Goal: Transaction & Acquisition: Book appointment/travel/reservation

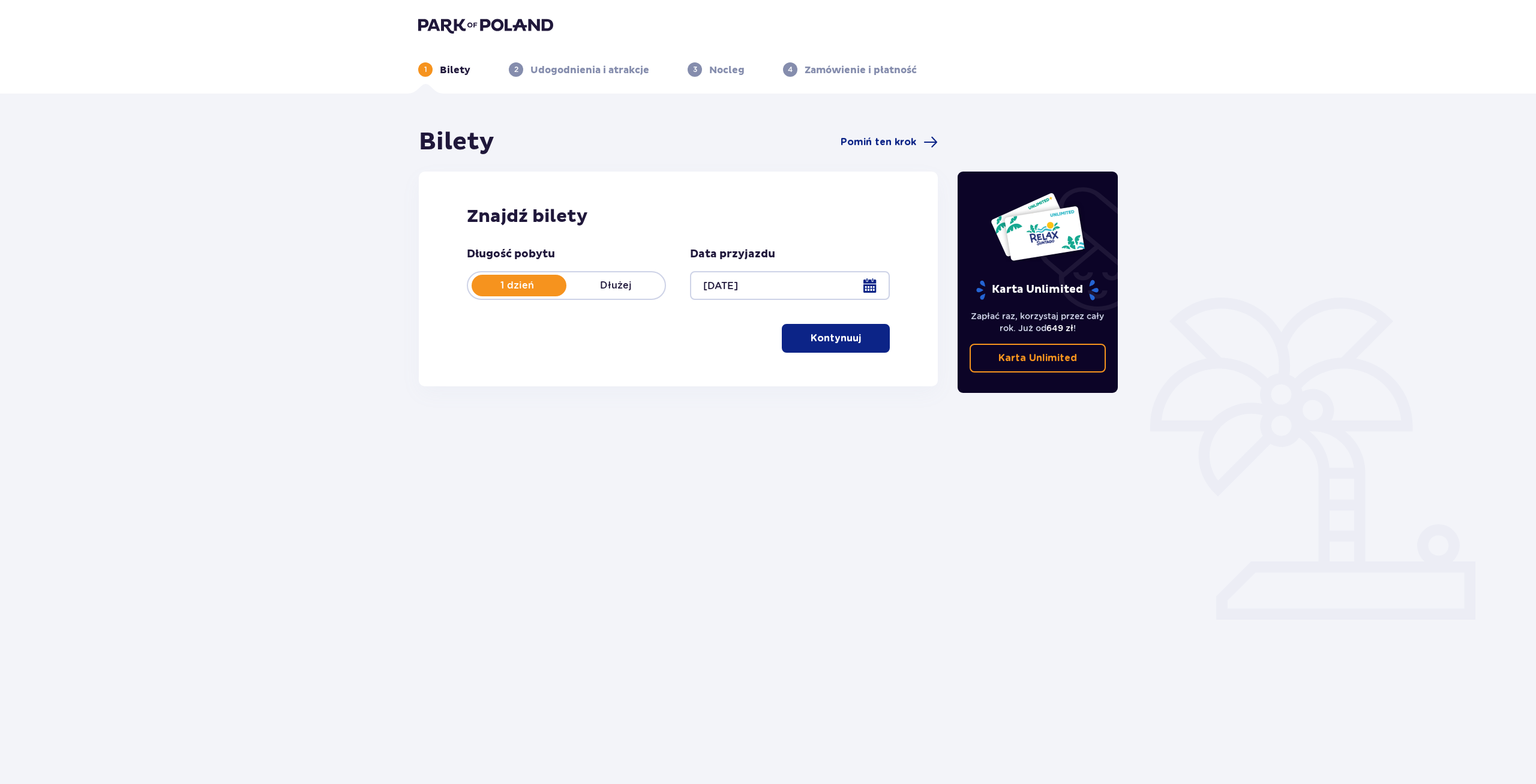
click at [835, 340] on p "Kontynuuj" at bounding box center [836, 338] width 51 height 13
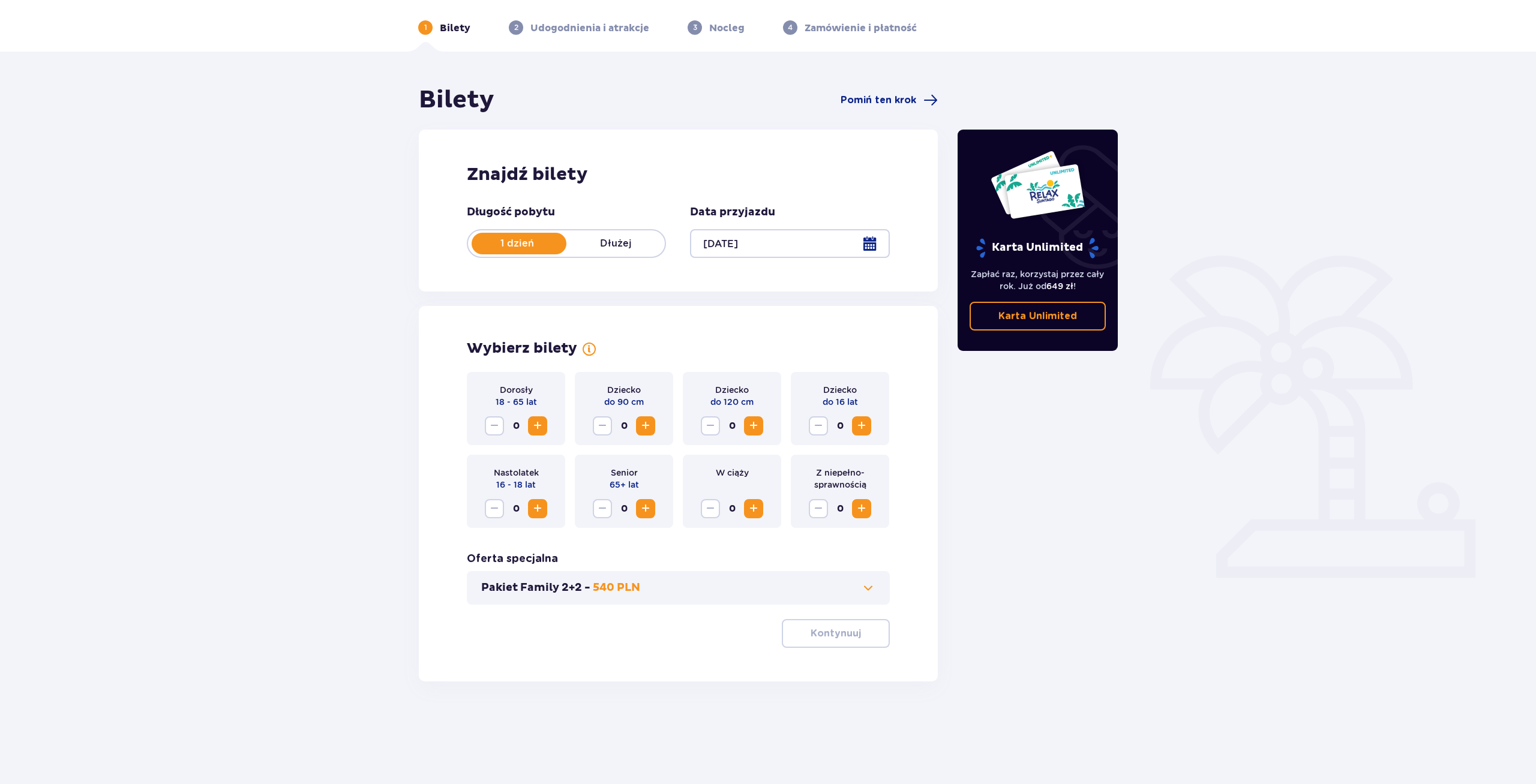
scroll to position [43, 0]
click at [541, 424] on span "Zwiększ" at bounding box center [537, 424] width 14 height 14
click at [839, 631] on p "Kontynuuj" at bounding box center [836, 632] width 51 height 13
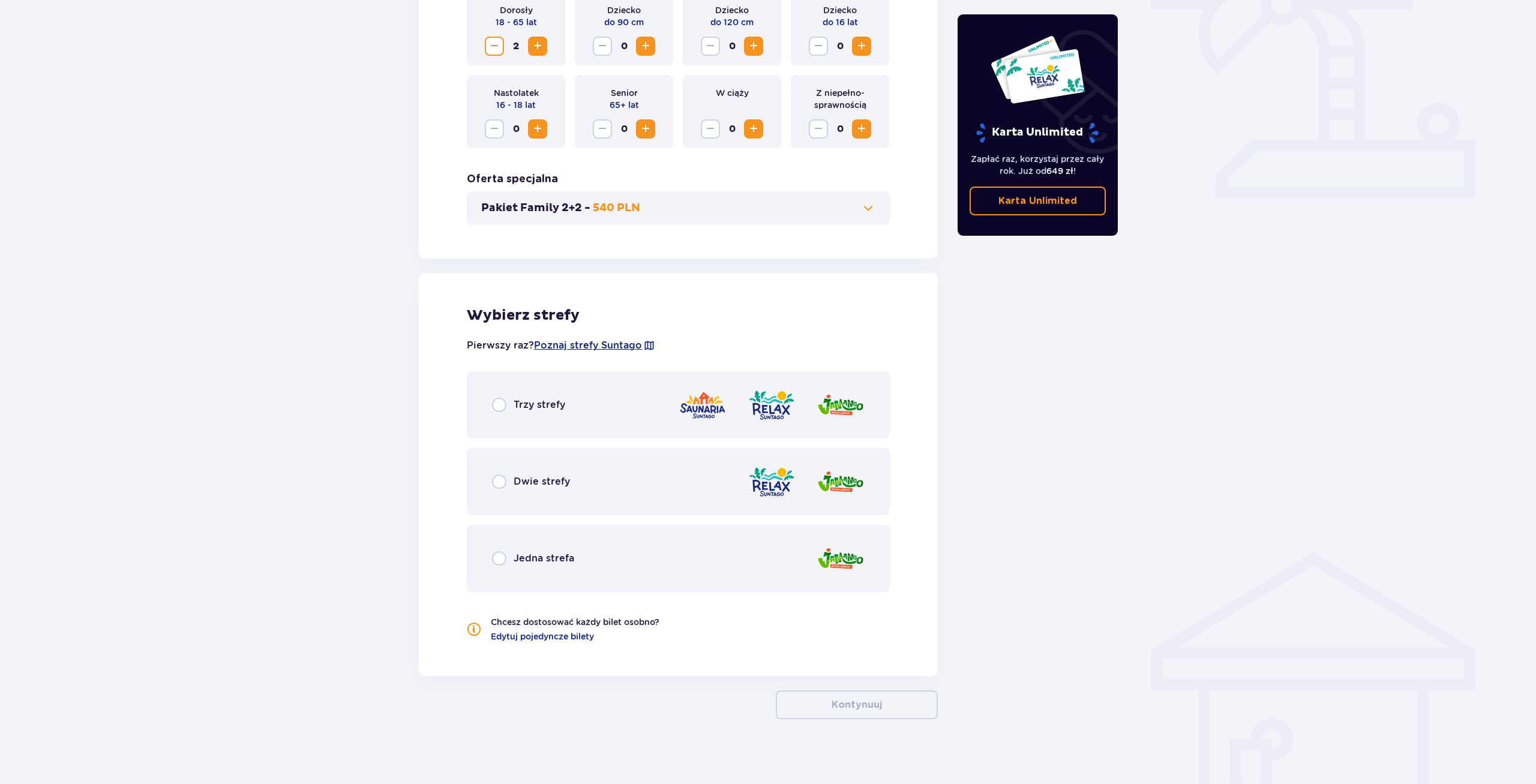
scroll to position [429, 0]
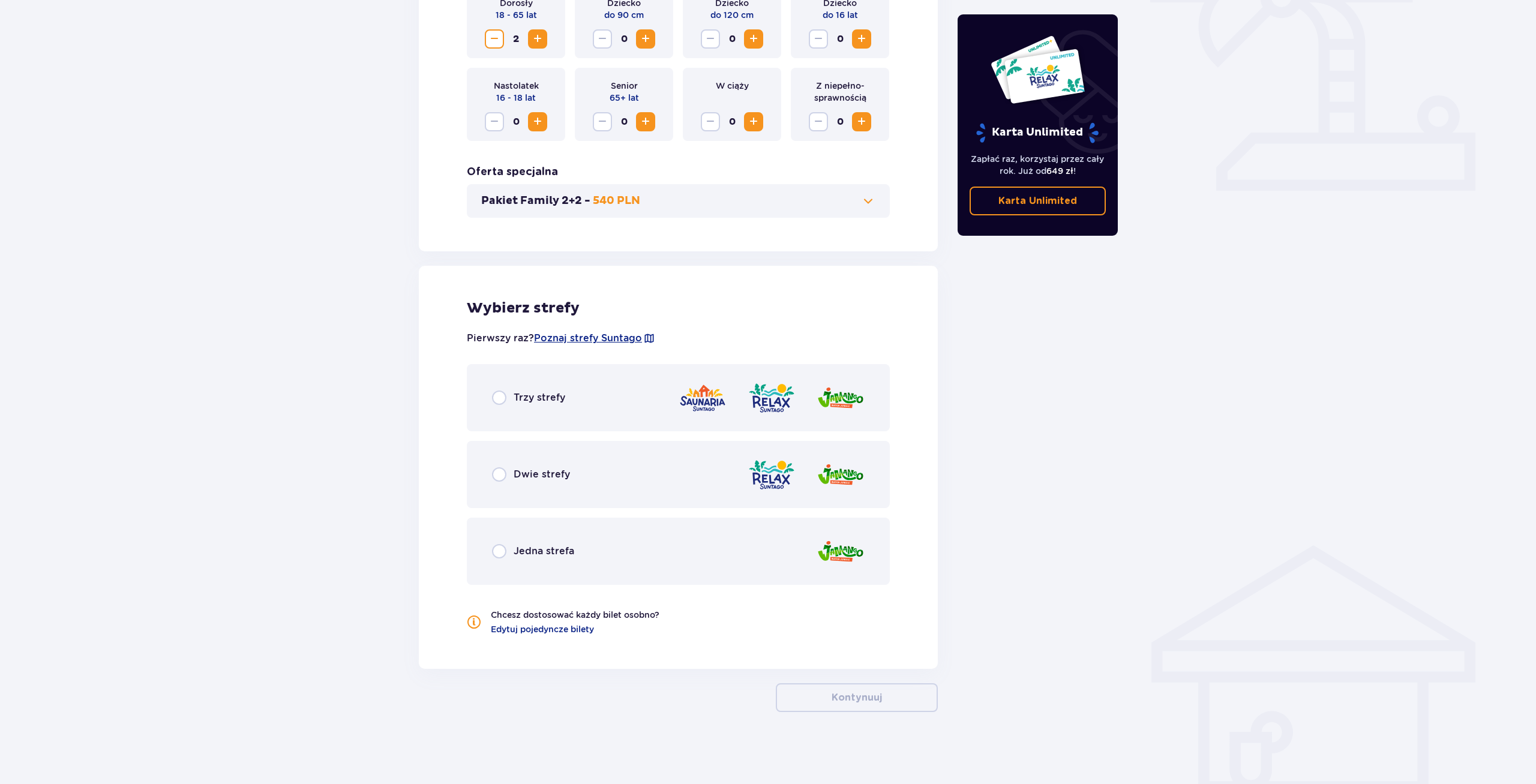
click at [495, 403] on input "radio" at bounding box center [498, 397] width 14 height 14
radio input "true"
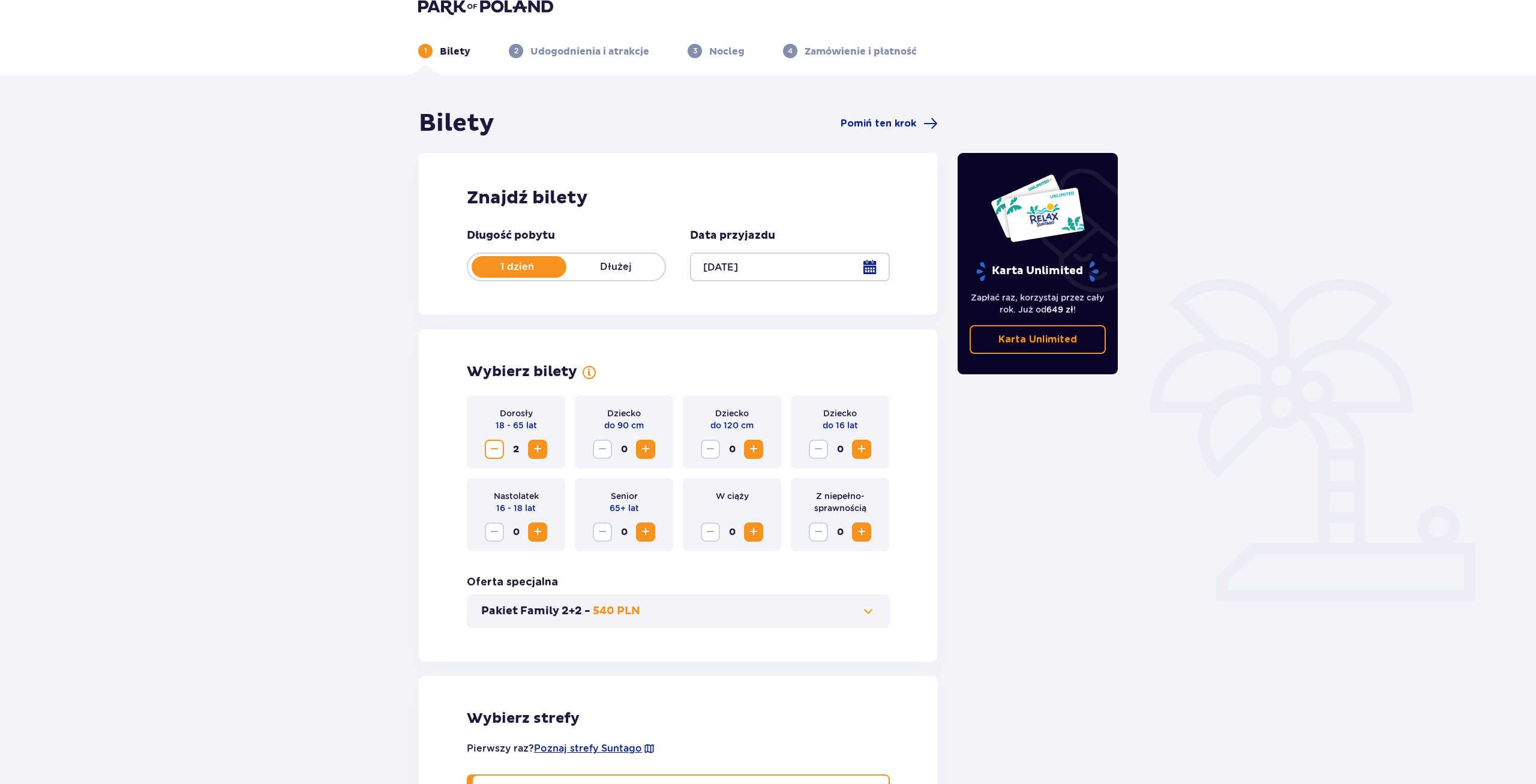
scroll to position [0, 0]
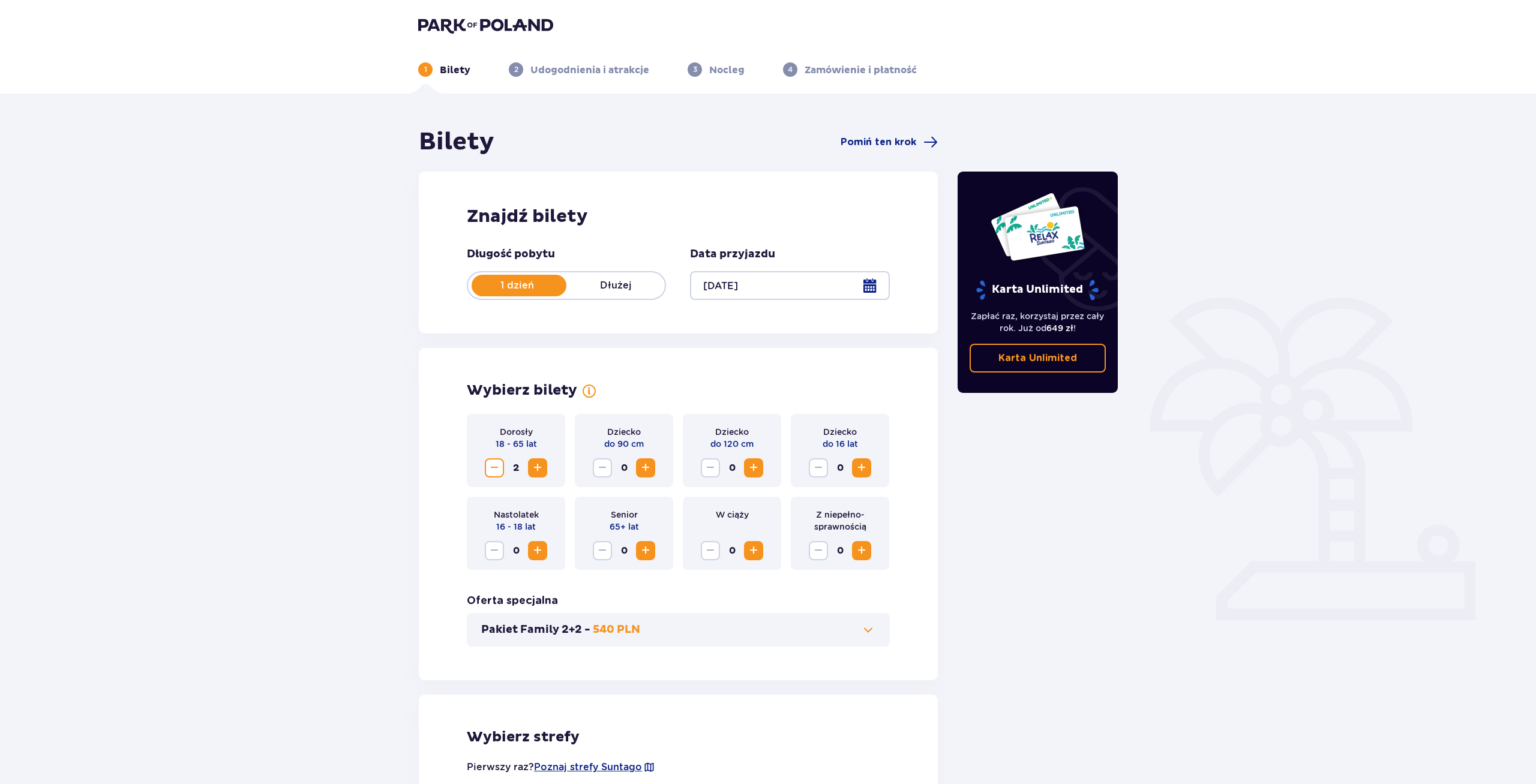
click at [493, 20] on img at bounding box center [485, 25] width 135 height 17
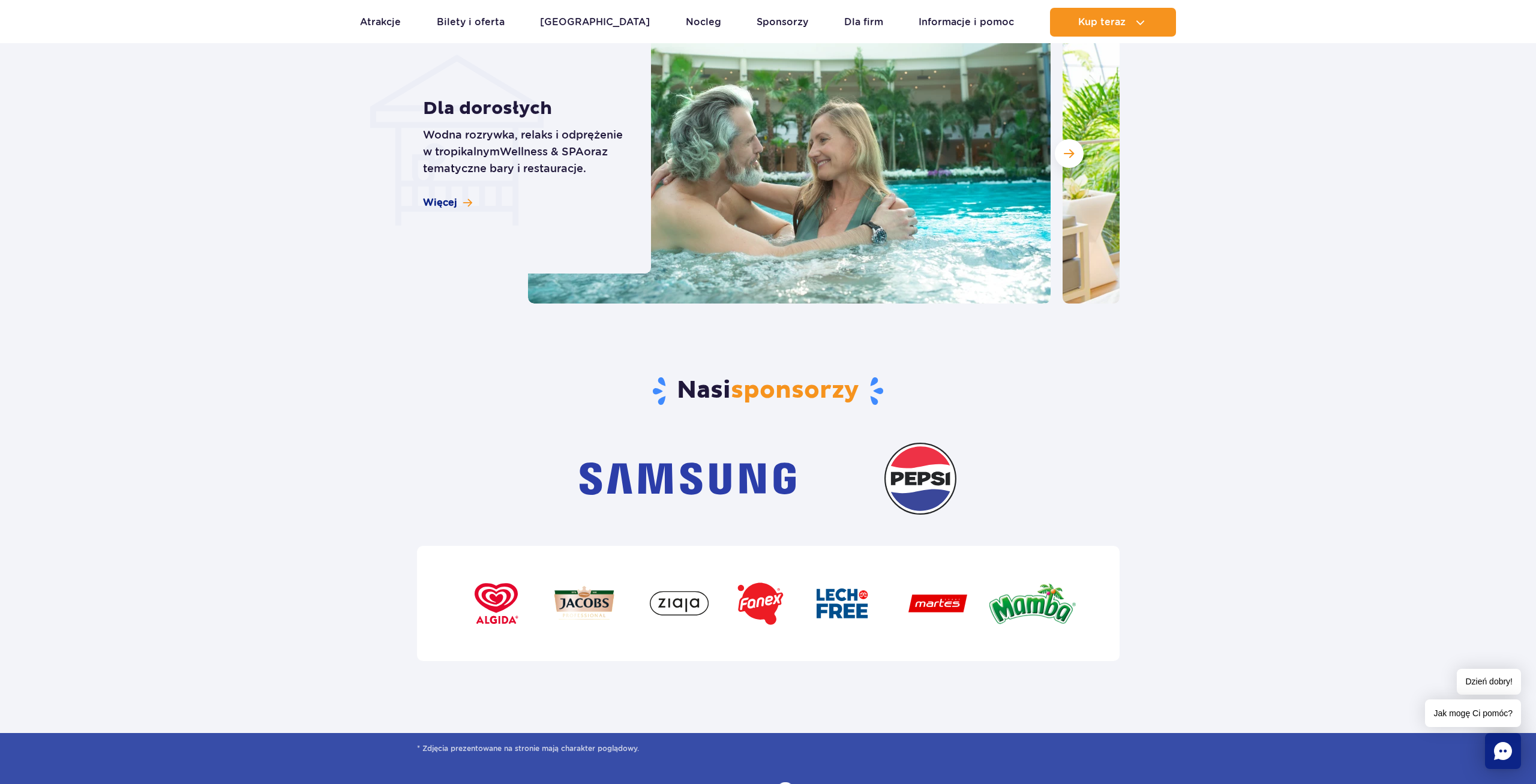
scroll to position [3426, 0]
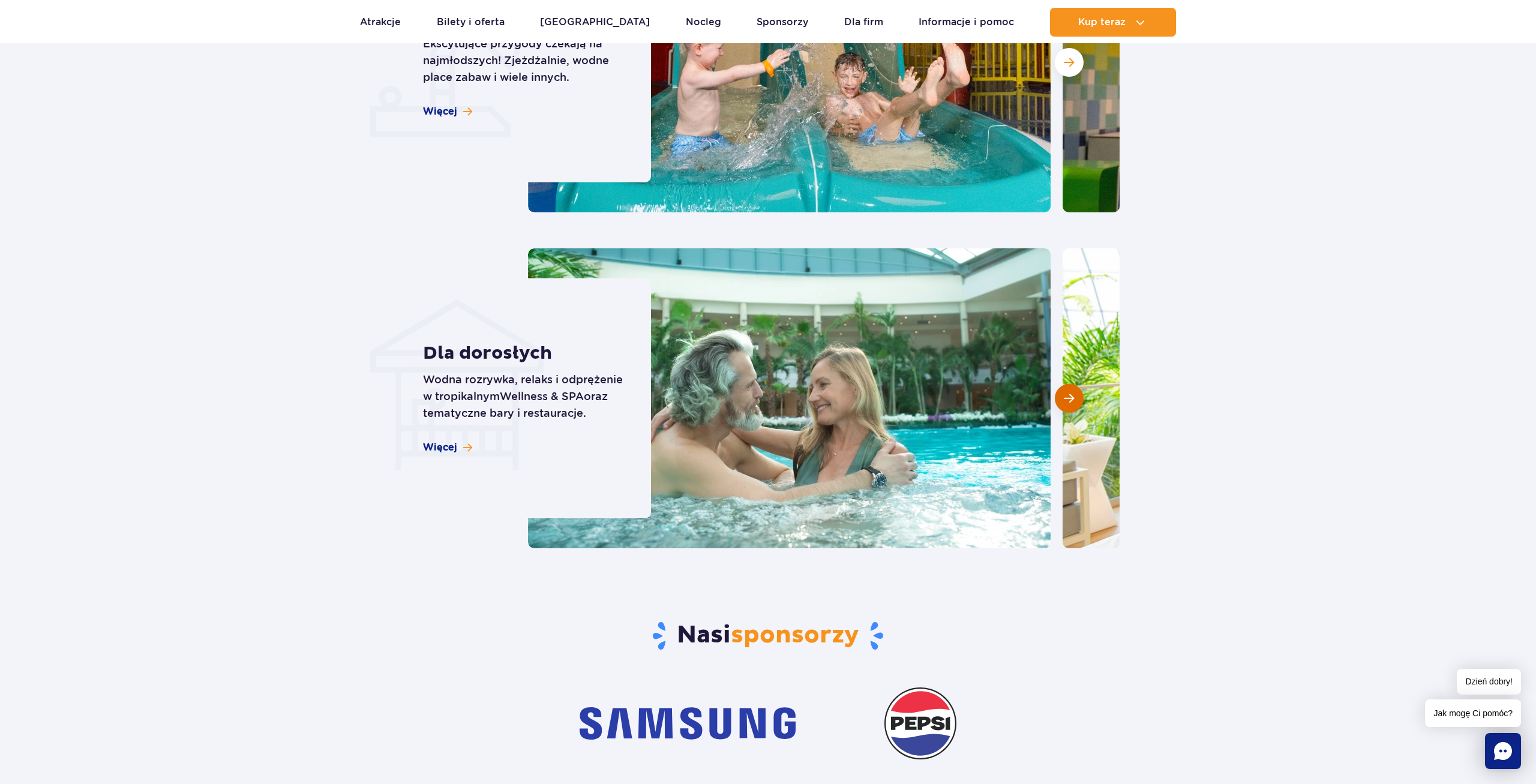
click at [1065, 393] on span "Następny slajd" at bounding box center [1068, 398] width 10 height 11
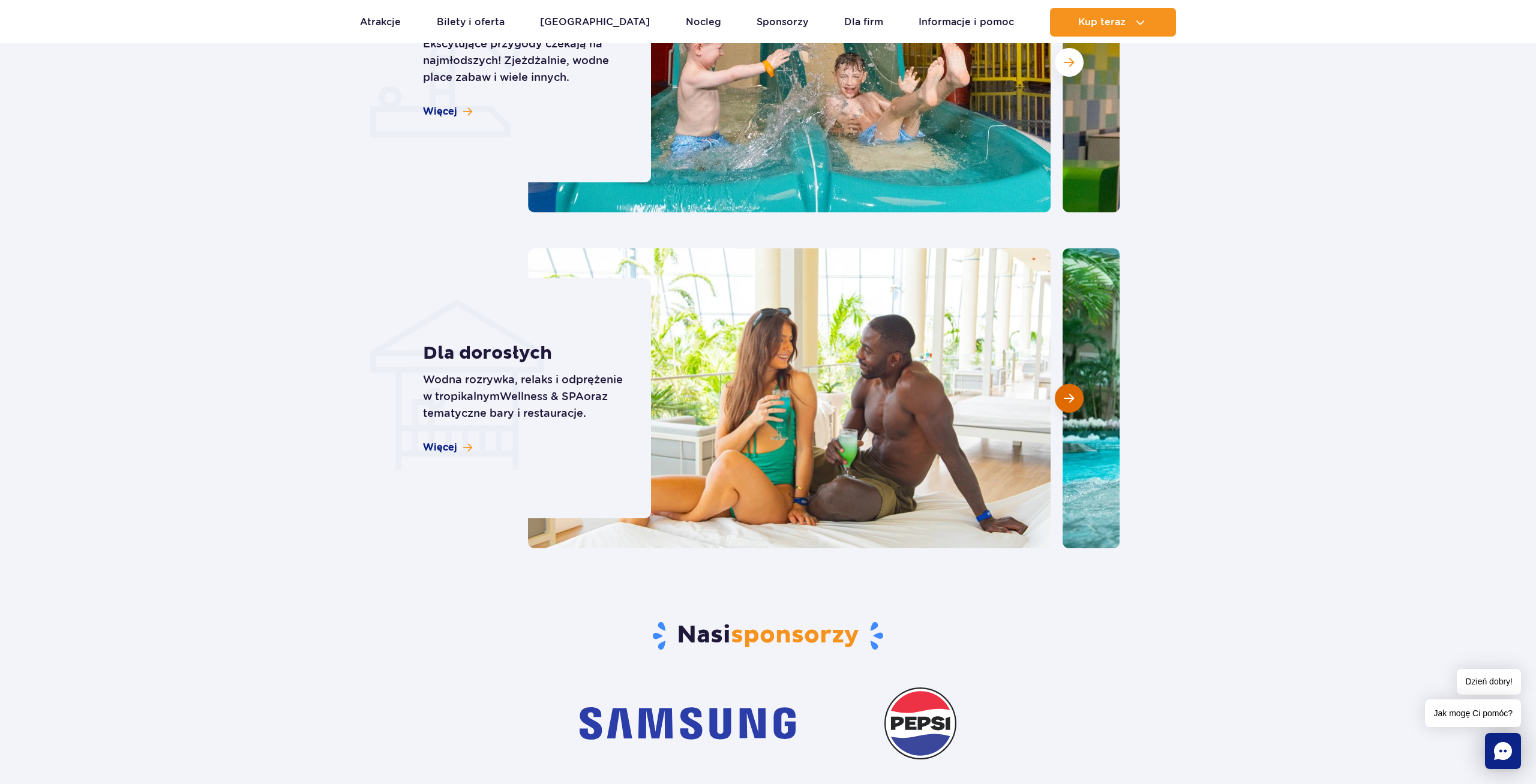
click at [1065, 393] on span "Następny slajd" at bounding box center [1068, 398] width 10 height 11
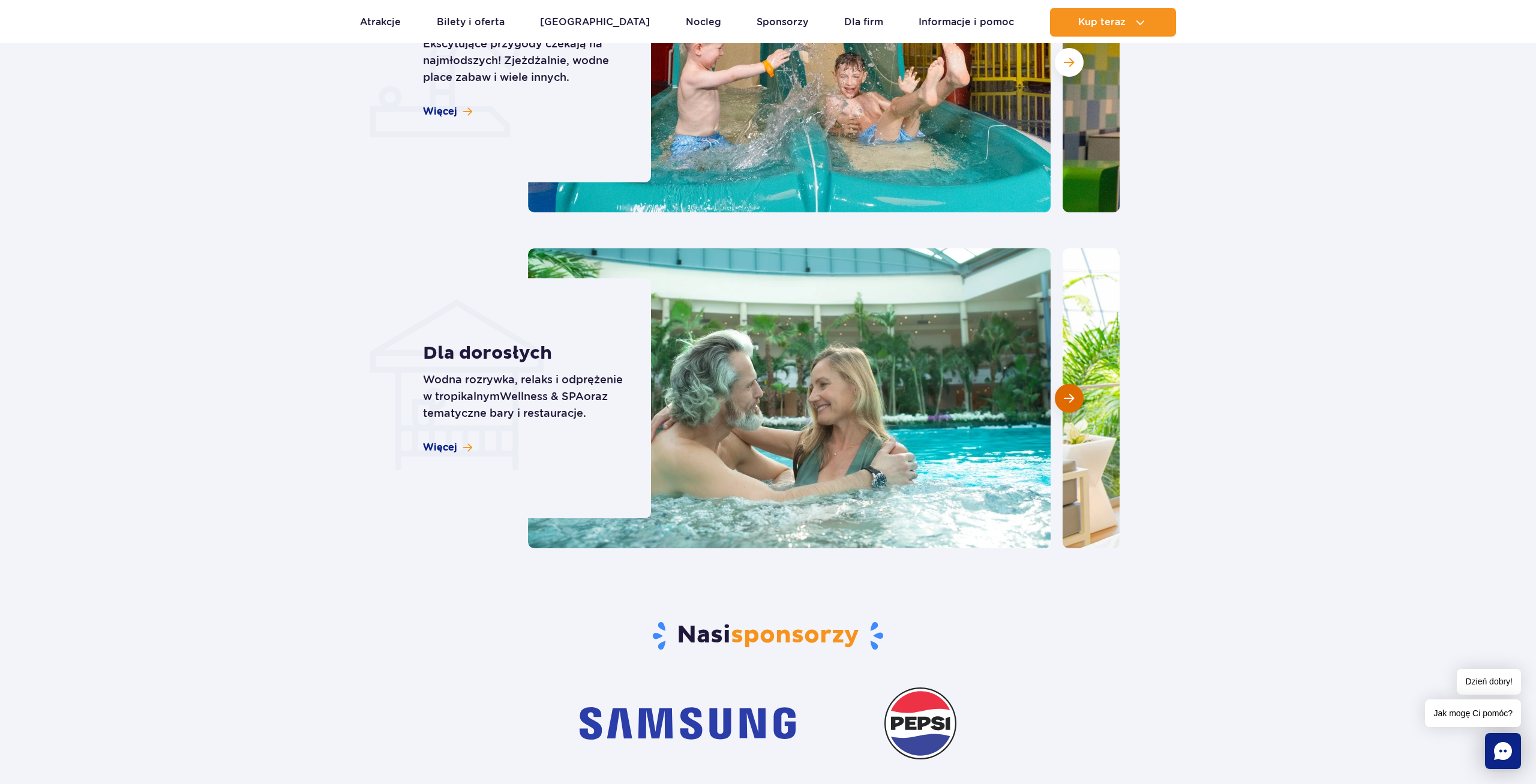
click at [1065, 393] on span "Następny slajd" at bounding box center [1068, 398] width 10 height 11
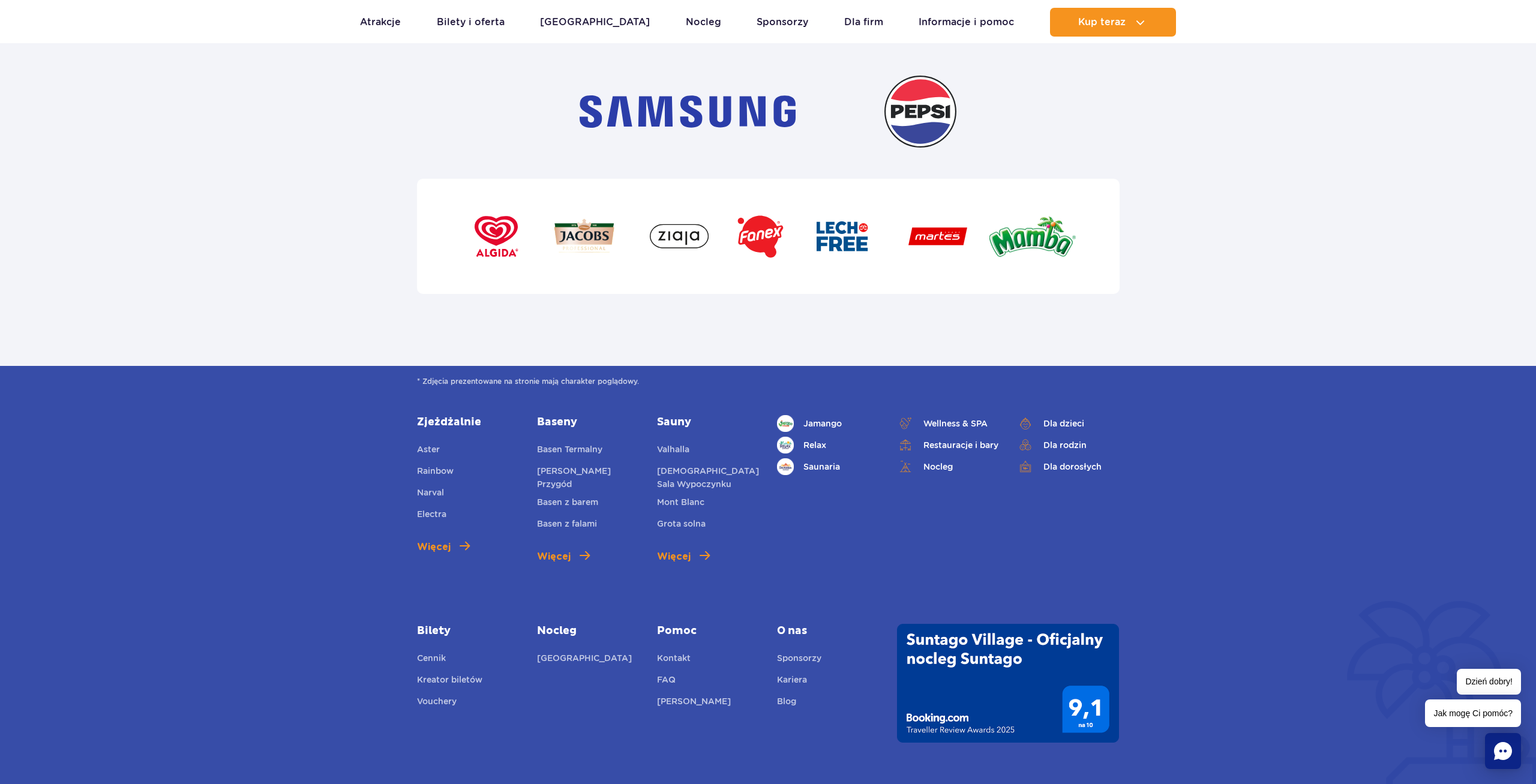
scroll to position [4246, 0]
